Goal: Task Accomplishment & Management: Manage account settings

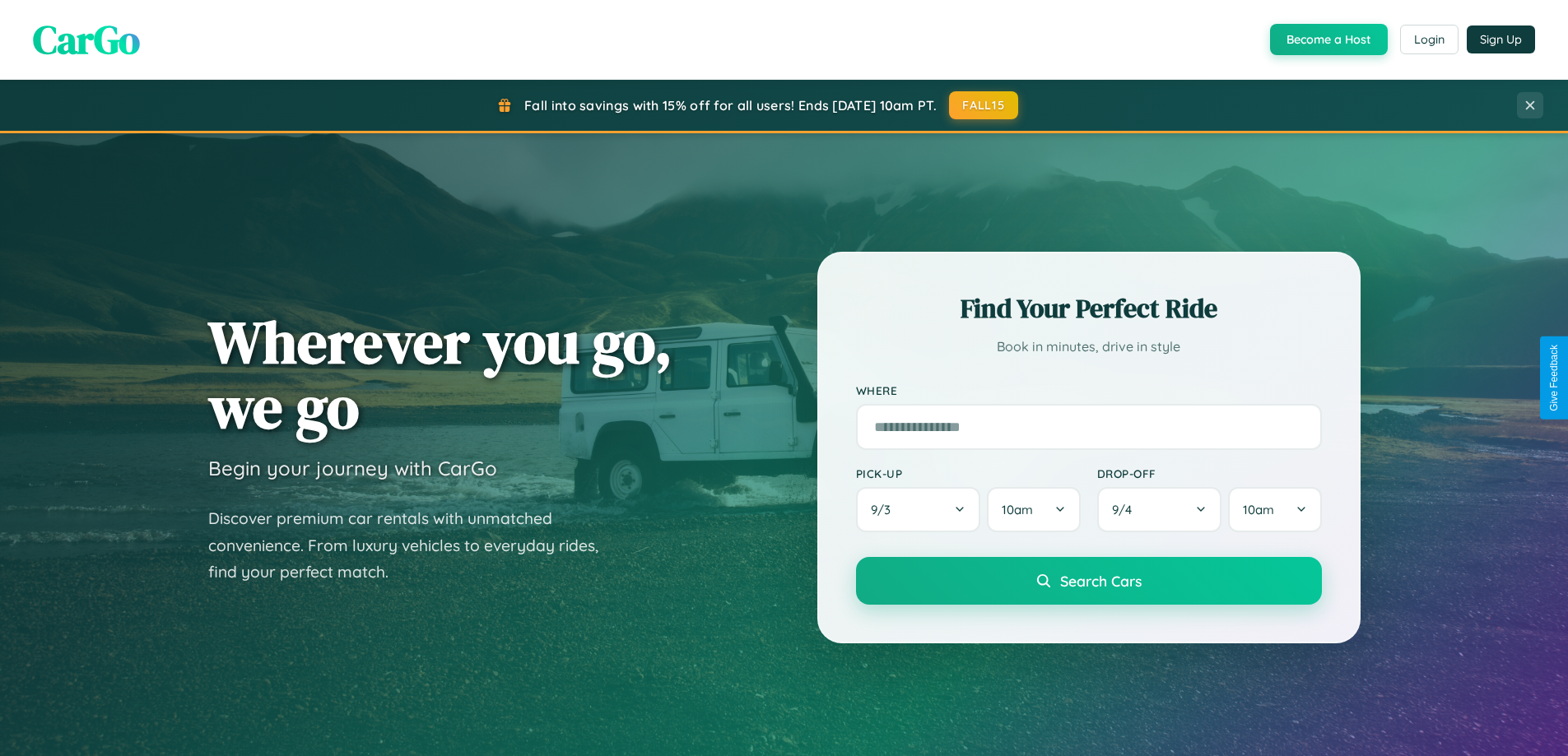
scroll to position [1133, 0]
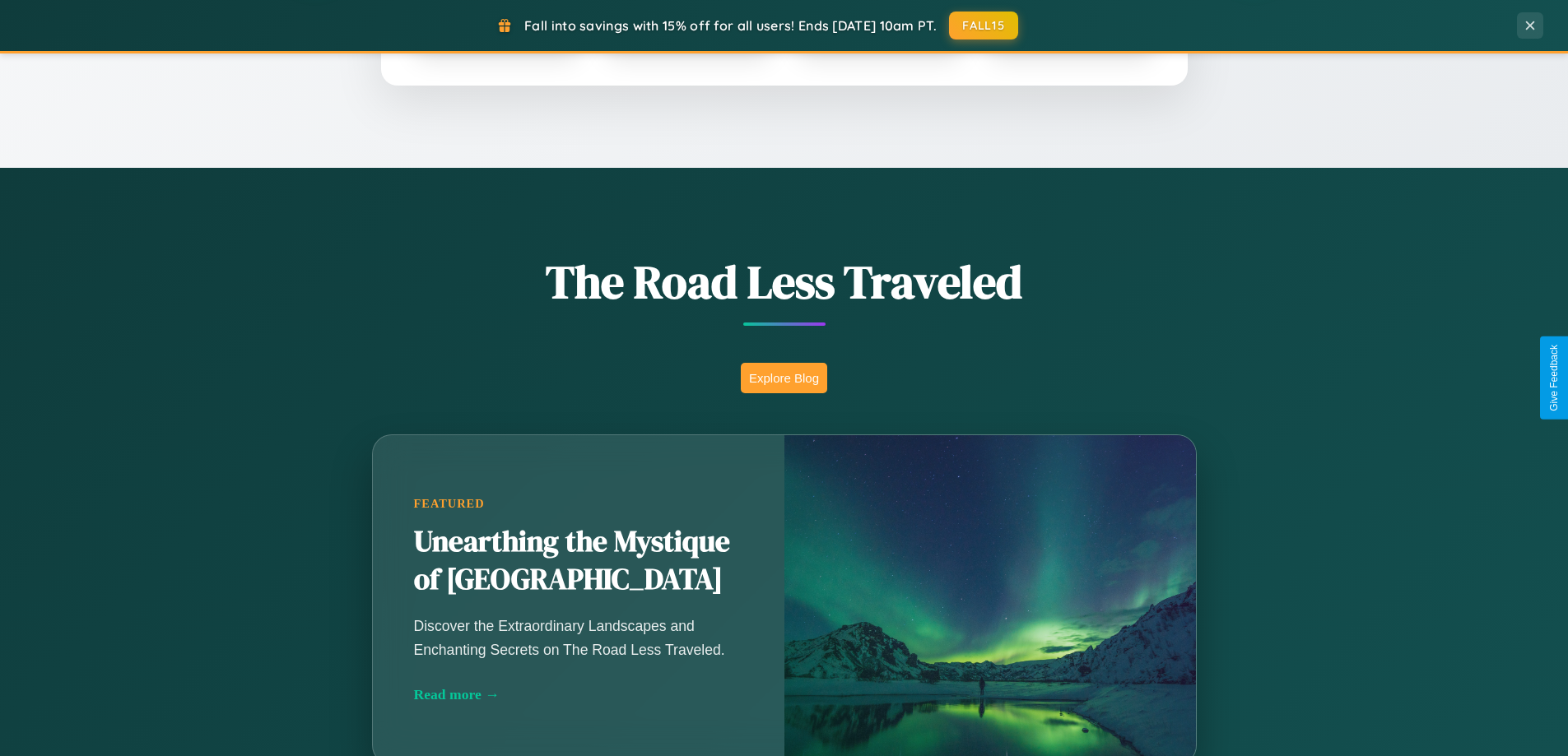
click at [784, 378] on button "Explore Blog" at bounding box center [784, 378] width 86 height 30
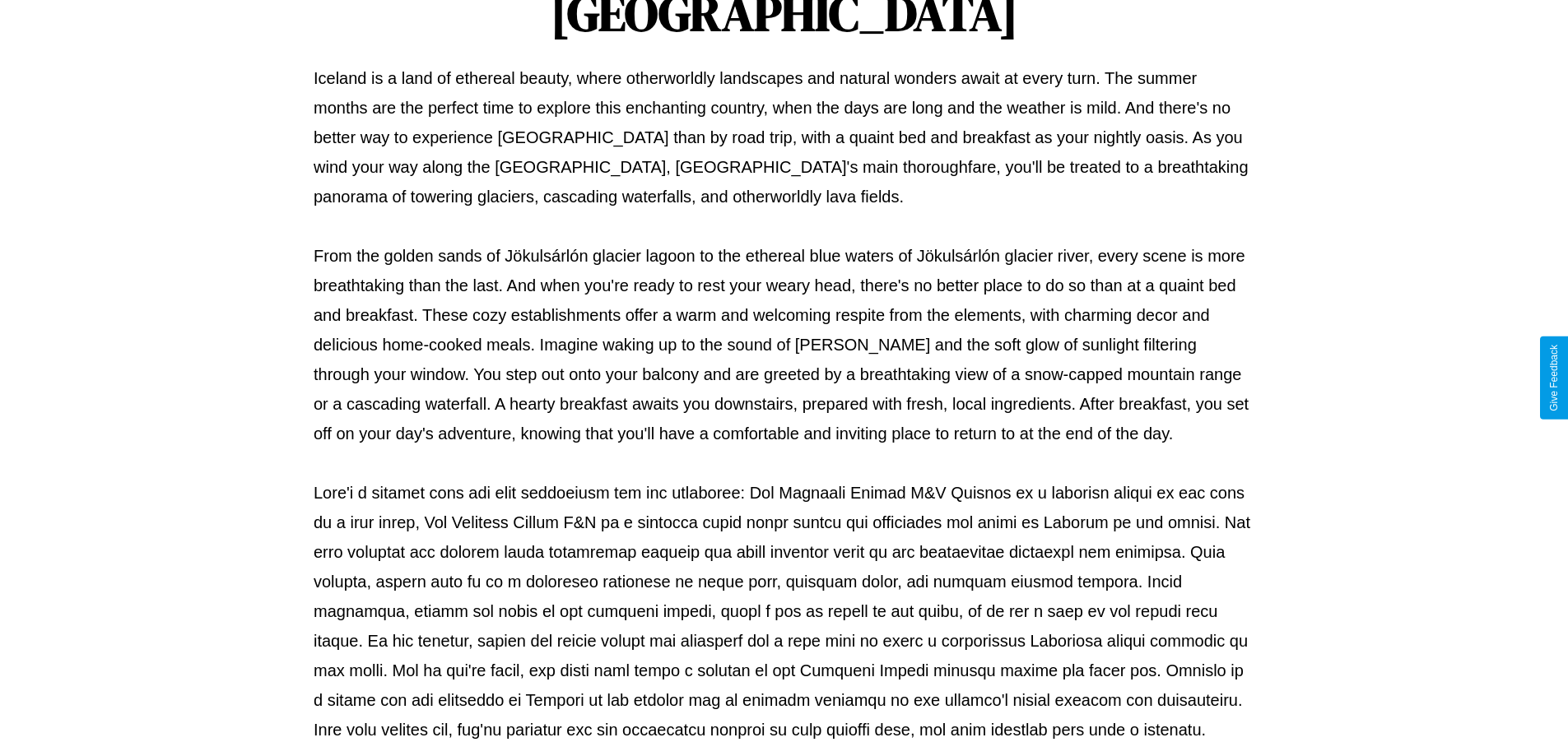
scroll to position [532, 0]
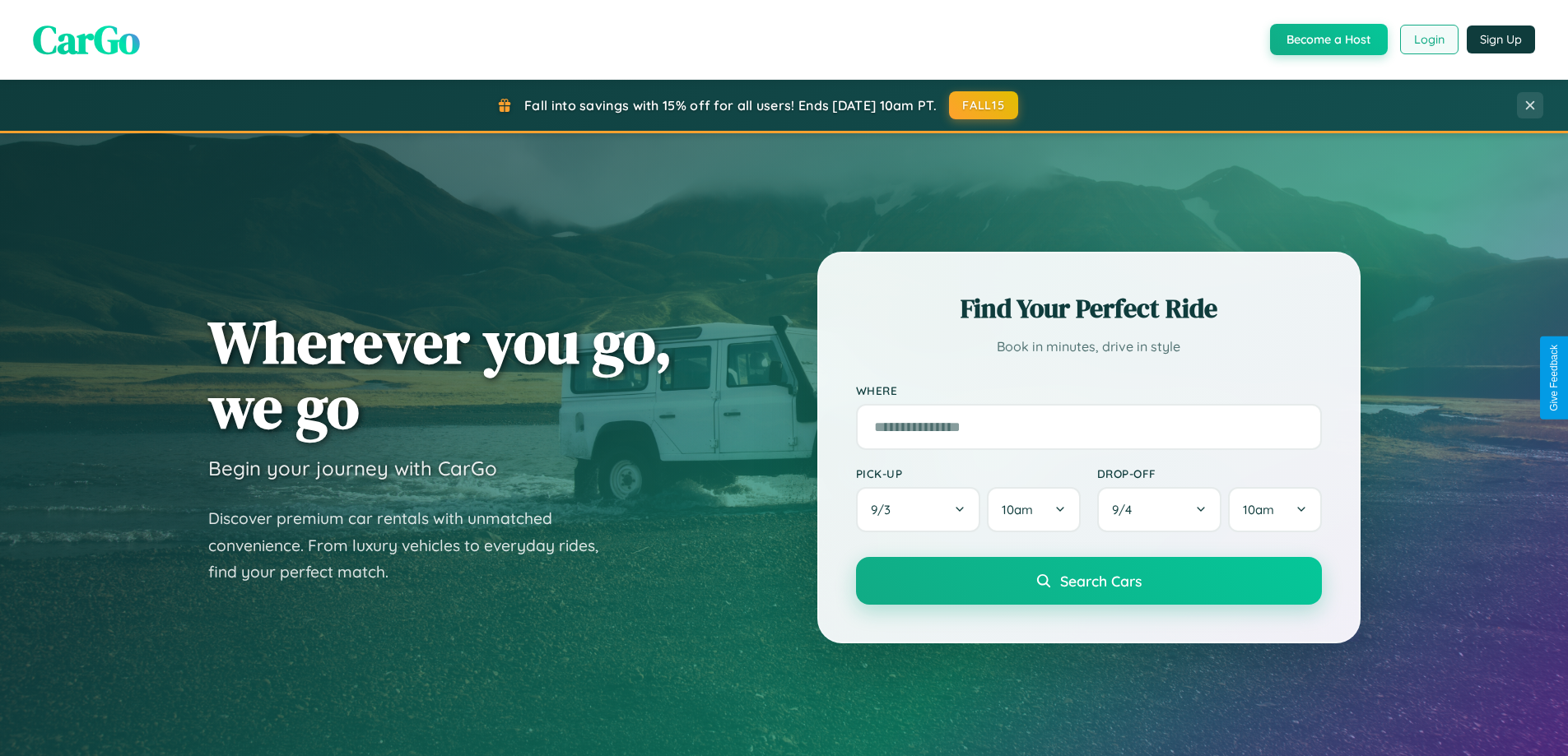
click at [1428, 39] on button "Login" at bounding box center [1429, 39] width 59 height 29
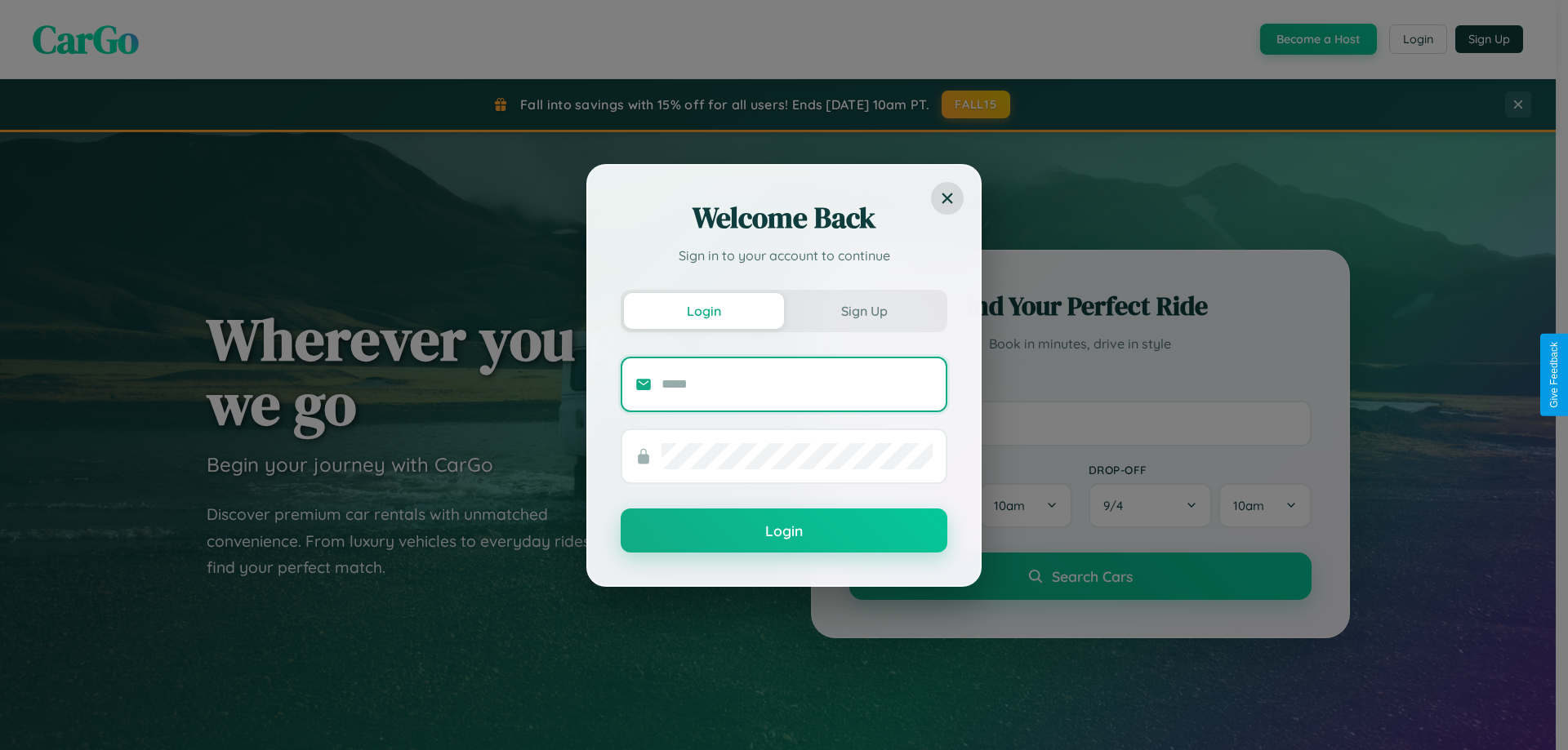
click at [797, 383] on input "text" at bounding box center [797, 384] width 271 height 26
type input "**********"
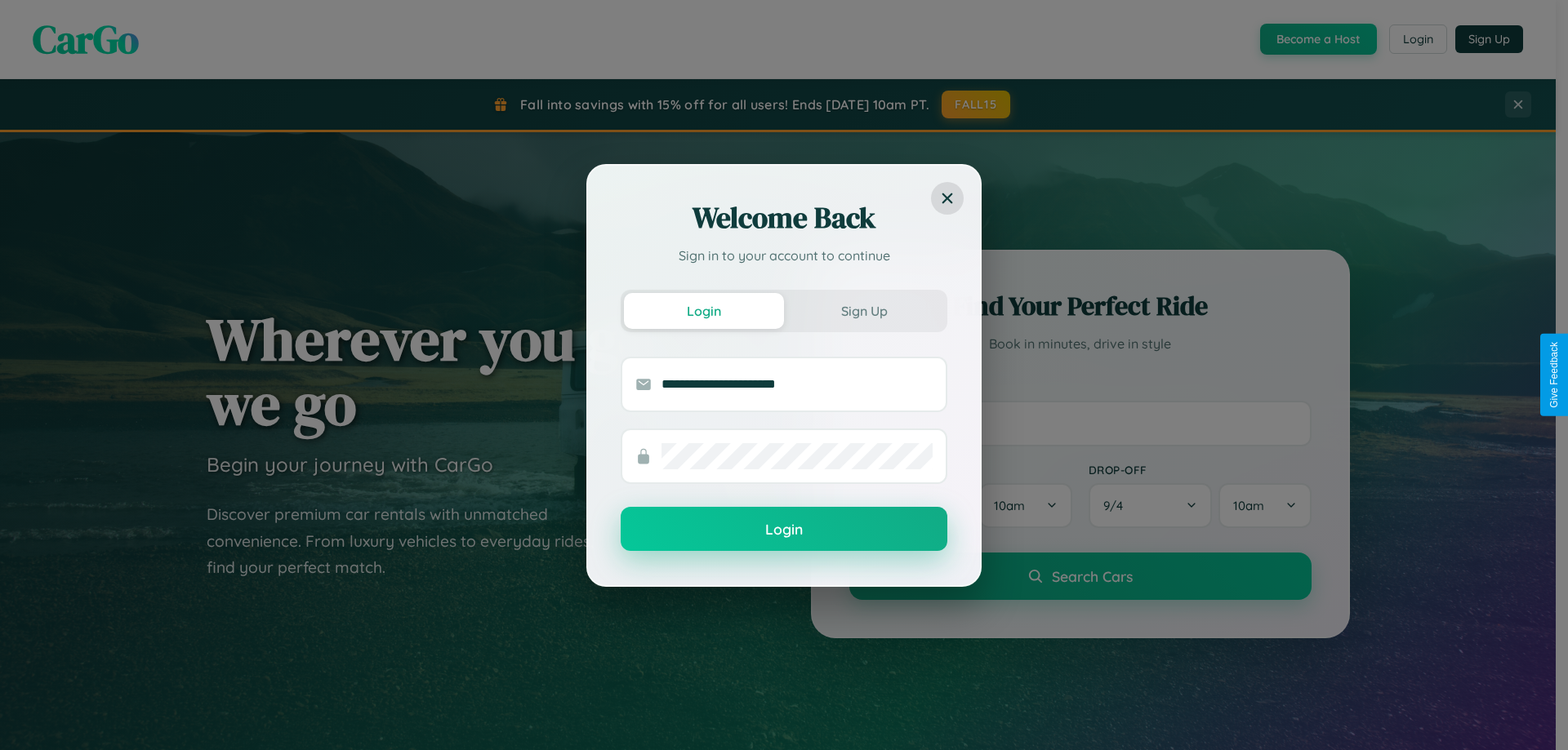
click at [784, 530] on button "Login" at bounding box center [784, 529] width 327 height 44
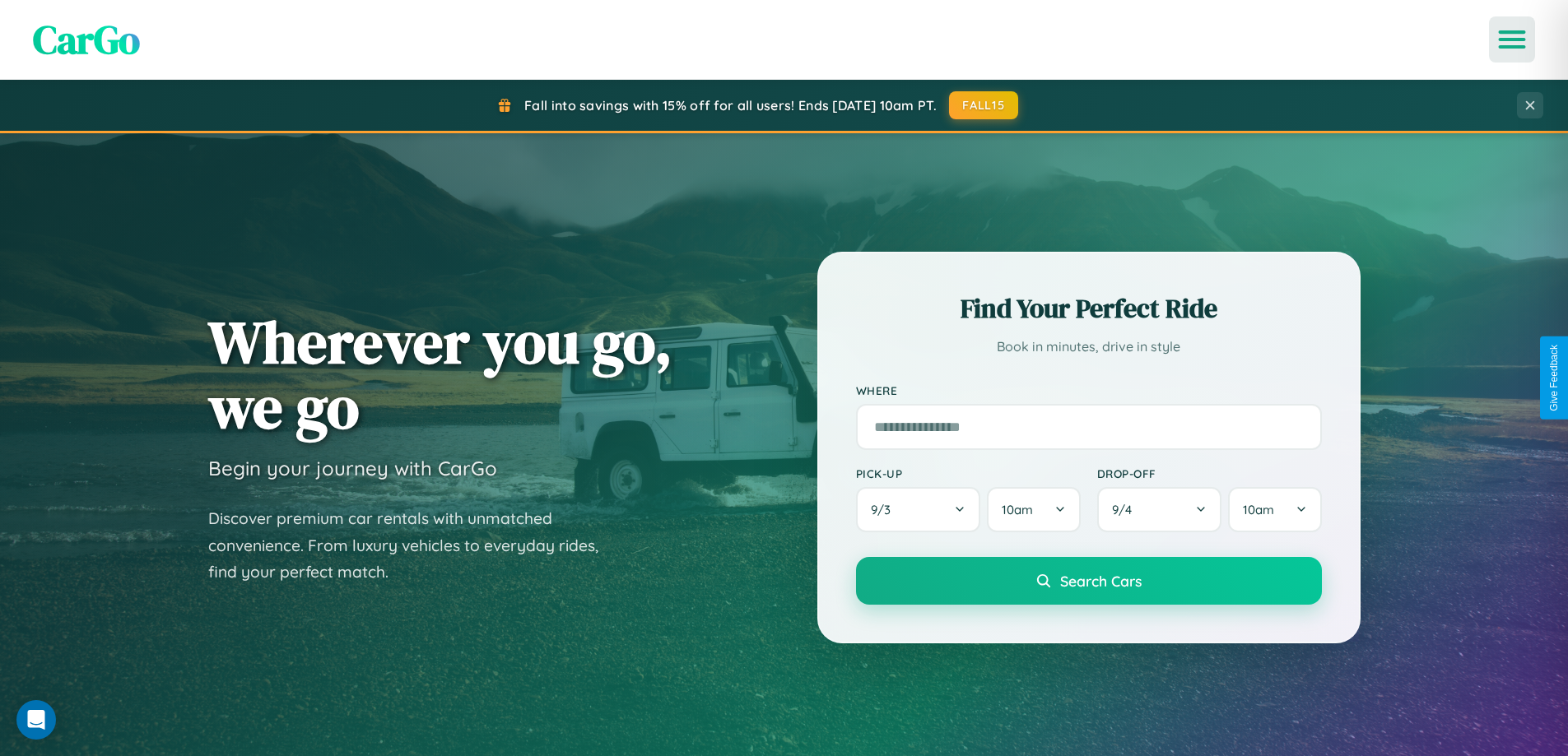
click at [1512, 39] on icon "Open menu" at bounding box center [1512, 39] width 24 height 15
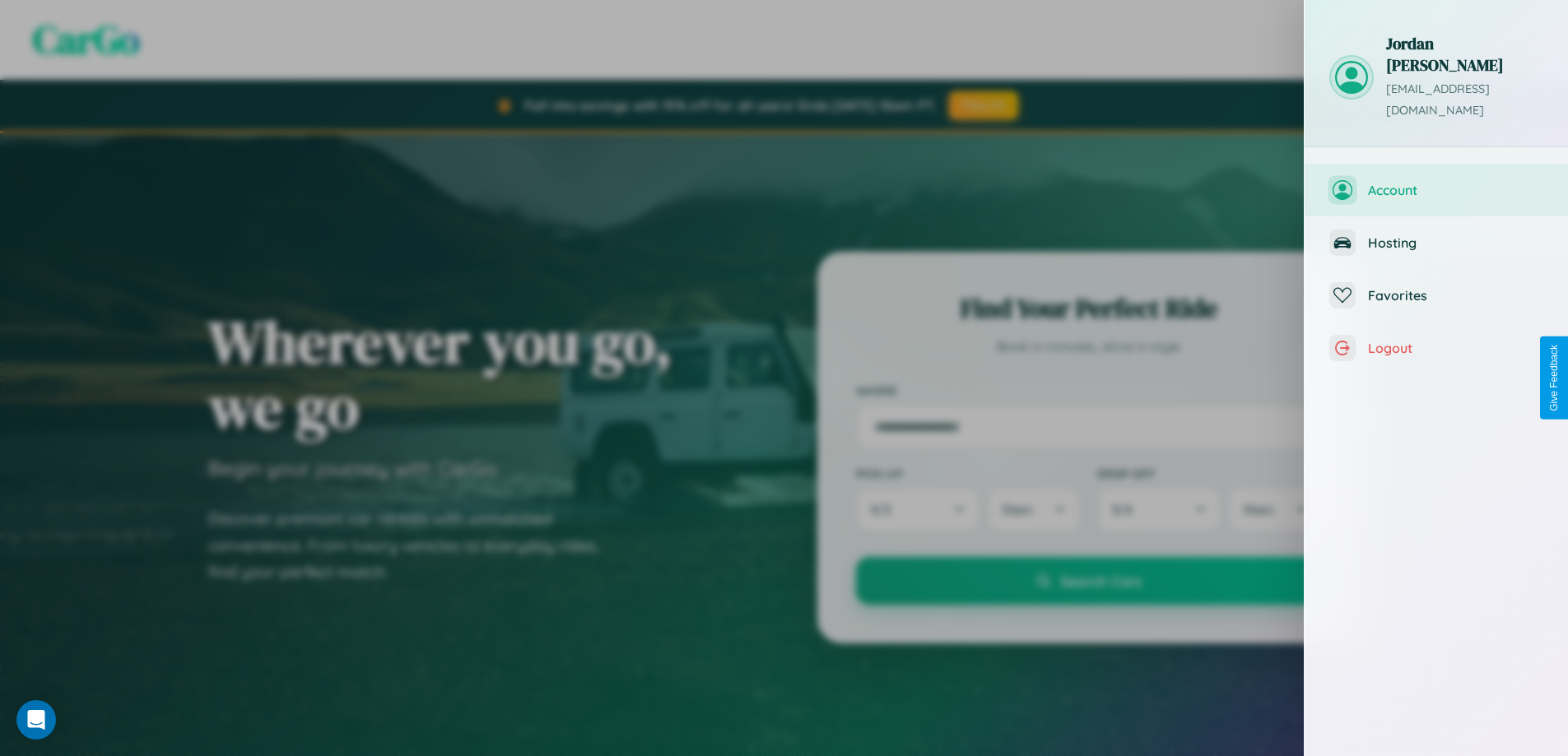
click at [1436, 182] on span "Account" at bounding box center [1455, 190] width 175 height 17
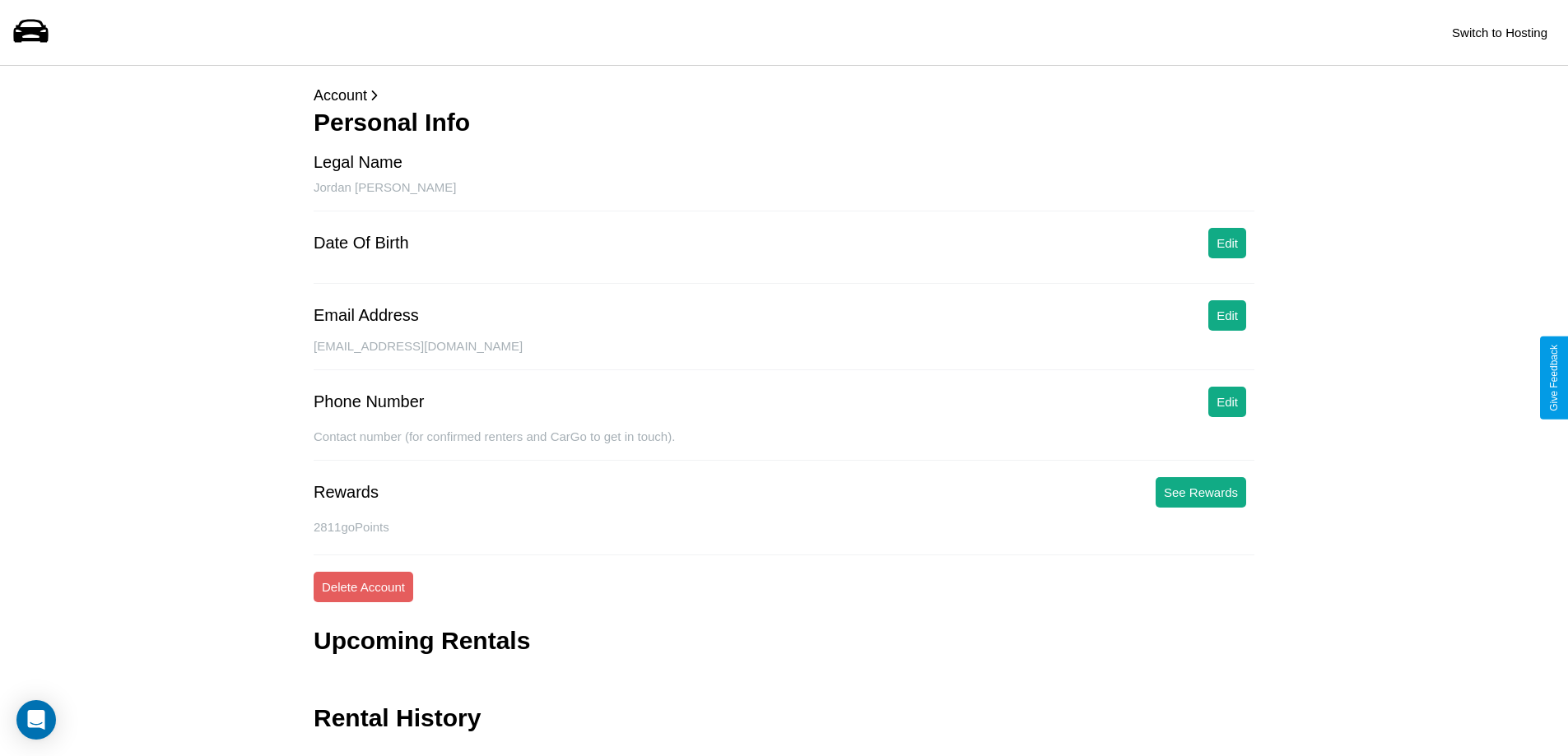
scroll to position [39, 0]
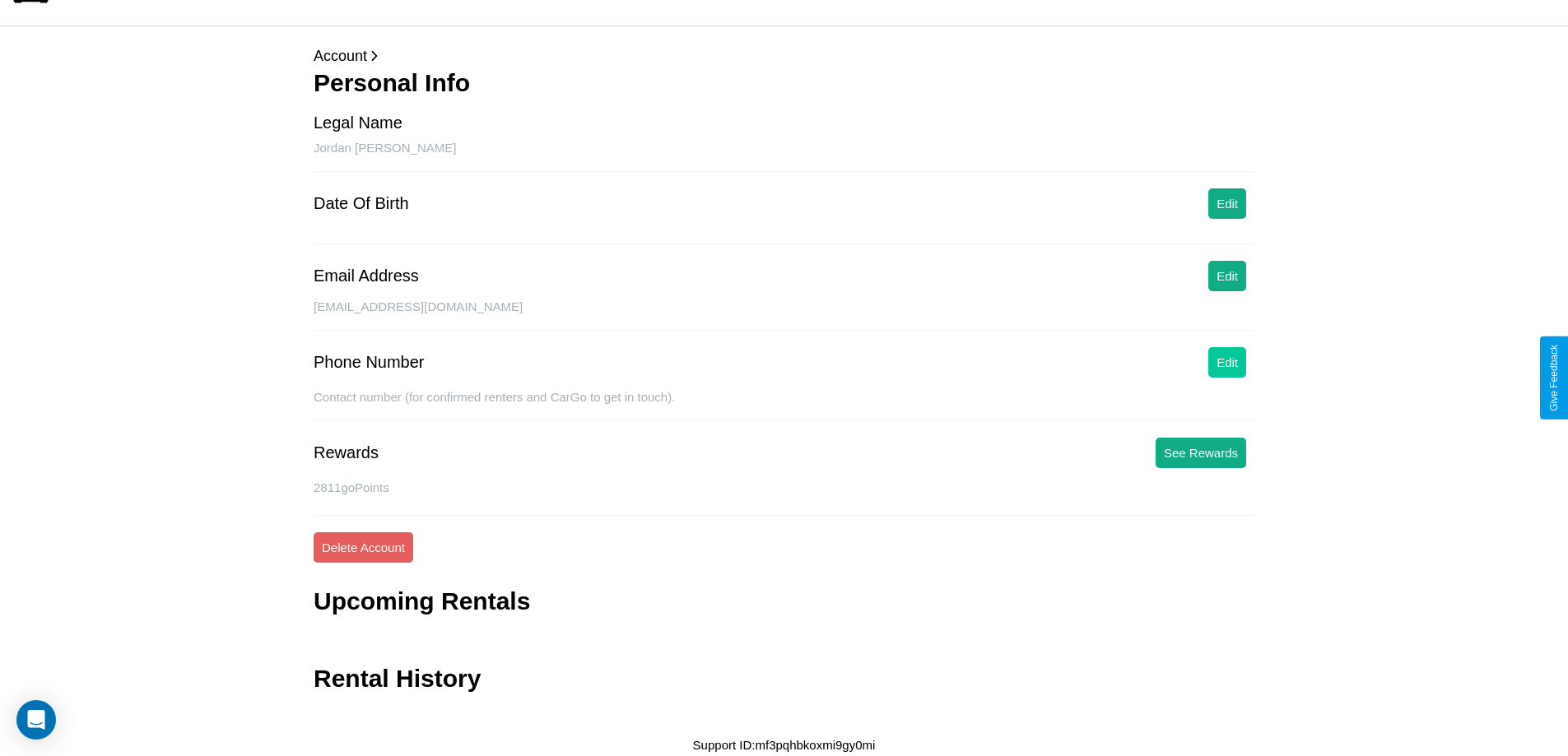
click at [1227, 362] on button "Edit" at bounding box center [1227, 362] width 38 height 30
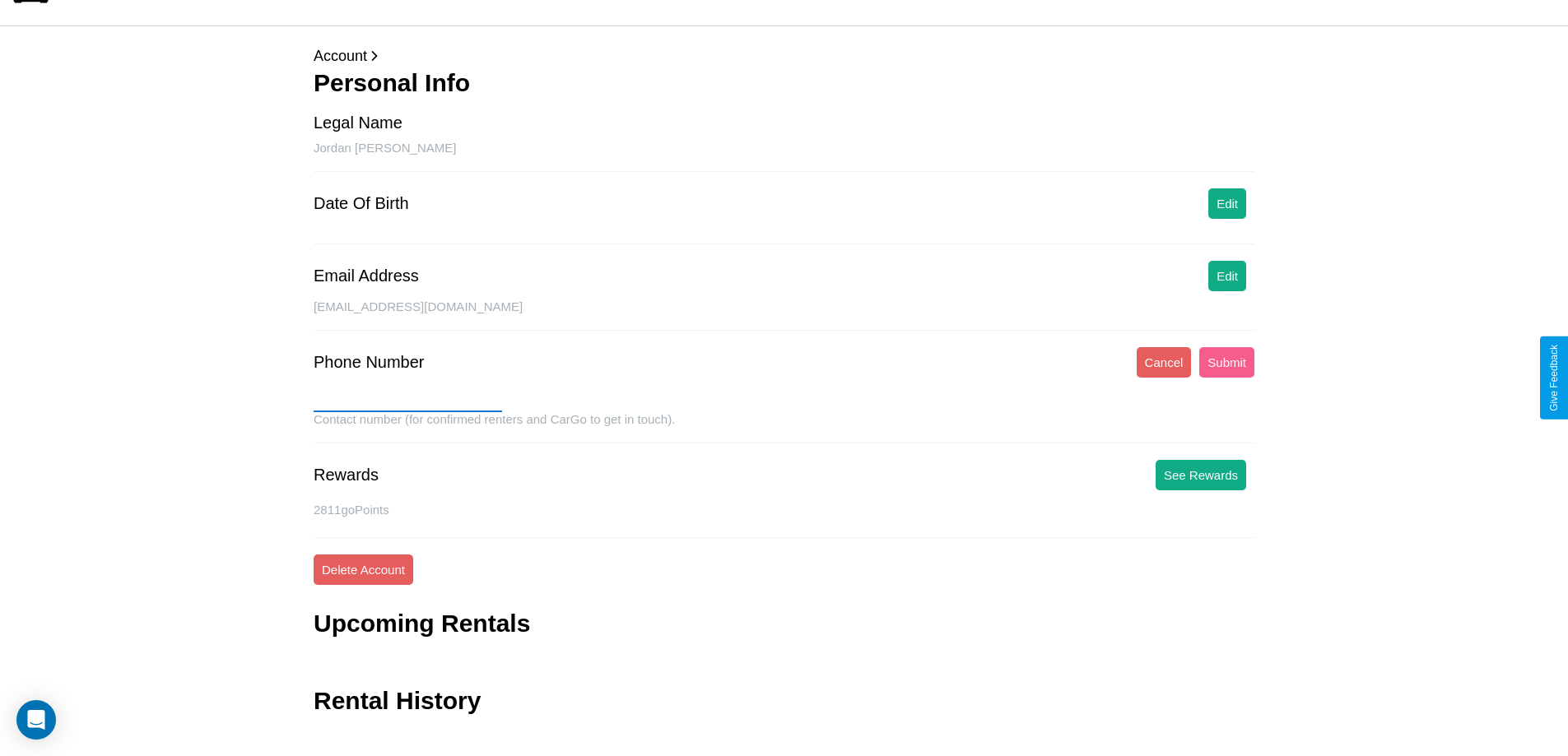
click at [408, 399] on input "text" at bounding box center [408, 399] width 188 height 27
type input "**********"
